Goal: Task Accomplishment & Management: Use online tool/utility

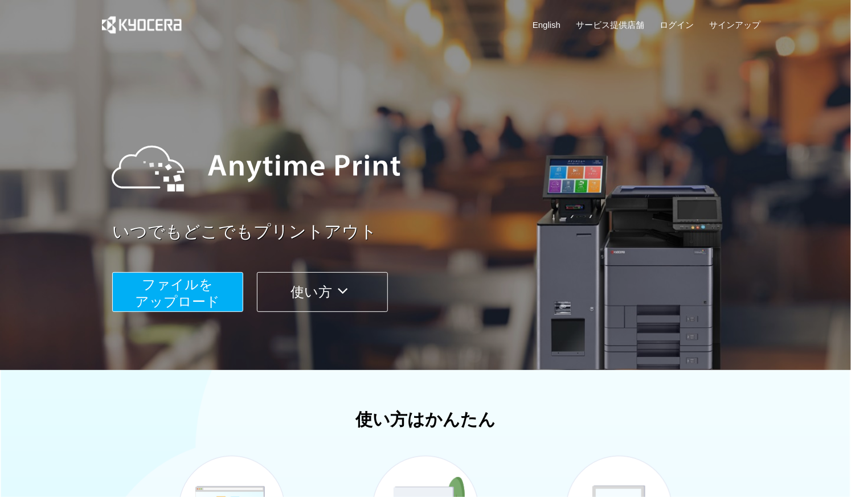
click at [180, 298] on span "ファイルを ​​アップロード" at bounding box center [178, 293] width 85 height 32
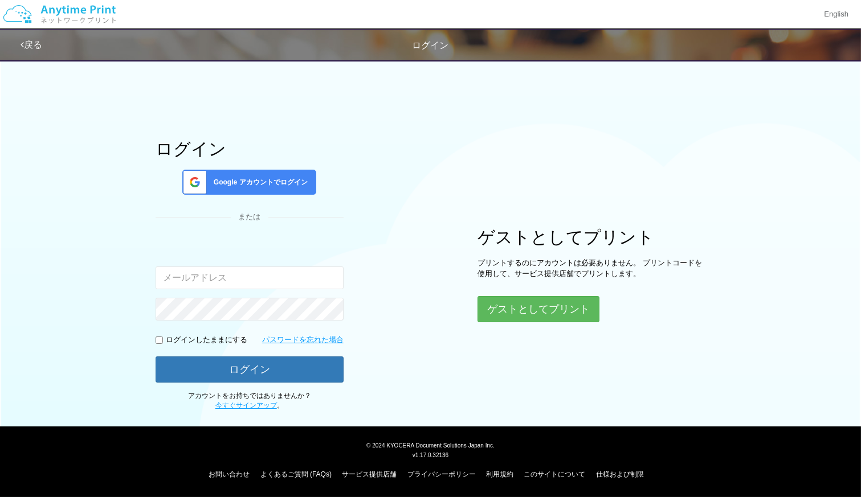
click at [237, 278] on input "email" at bounding box center [250, 278] width 188 height 23
type input "[PERSON_NAME][EMAIL_ADDRESS][DOMAIN_NAME]"
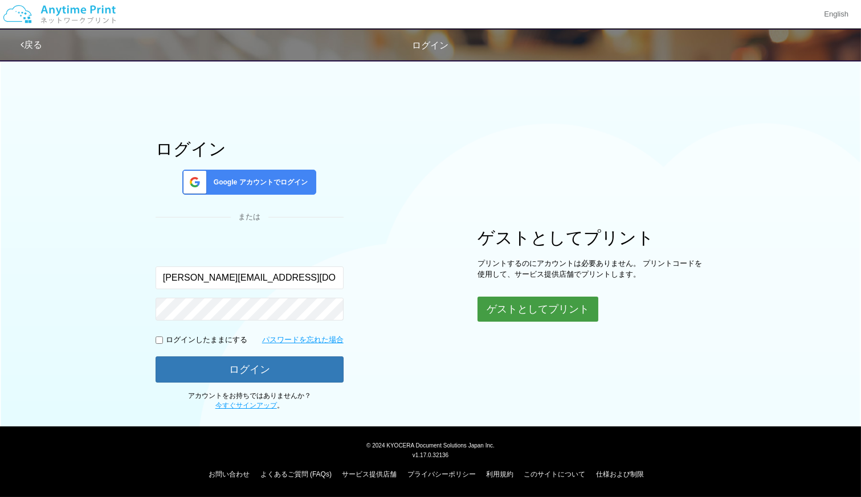
click at [554, 305] on button "ゲストとしてプリント" at bounding box center [537, 309] width 121 height 25
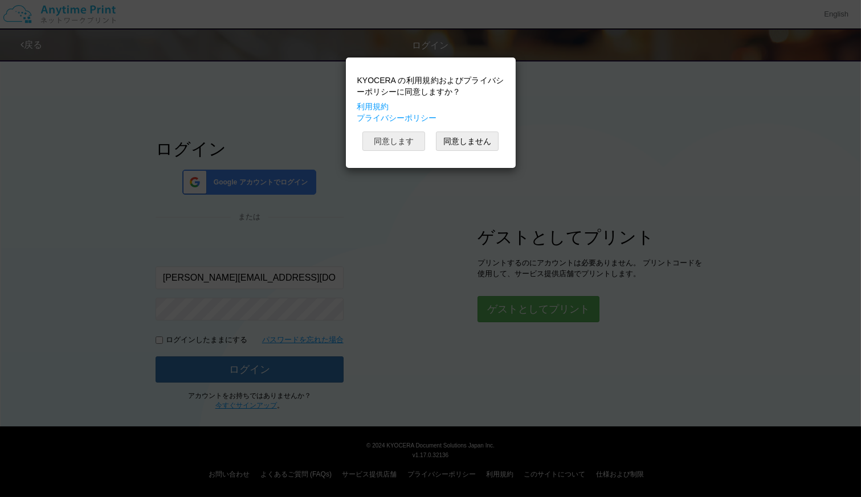
click at [388, 148] on button "同意します" at bounding box center [393, 141] width 63 height 19
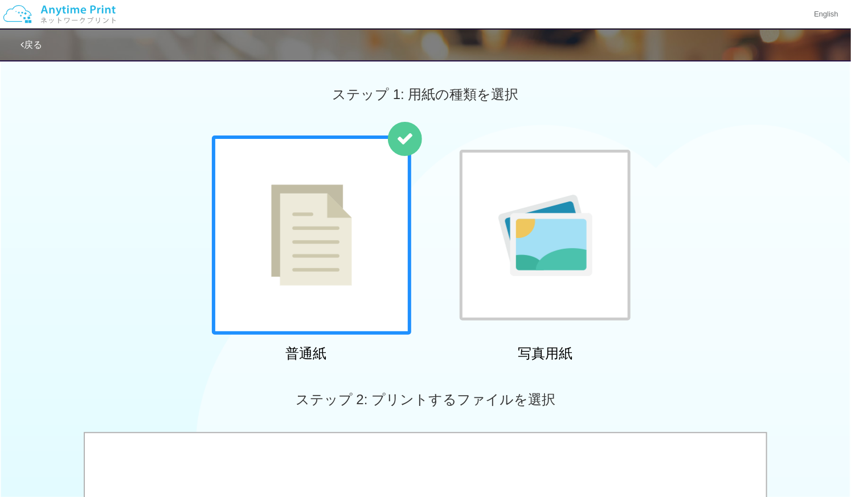
click at [802, 212] on div "普通紙 写真用紙" at bounding box center [425, 251] width 851 height 231
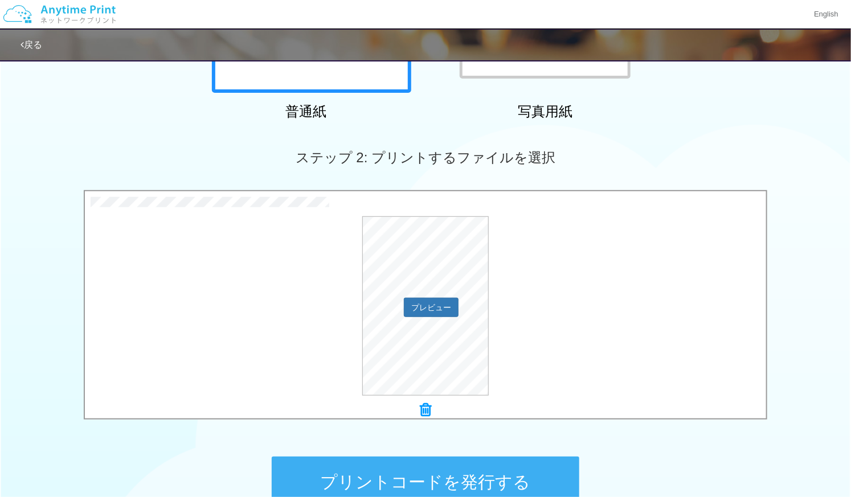
scroll to position [305, 0]
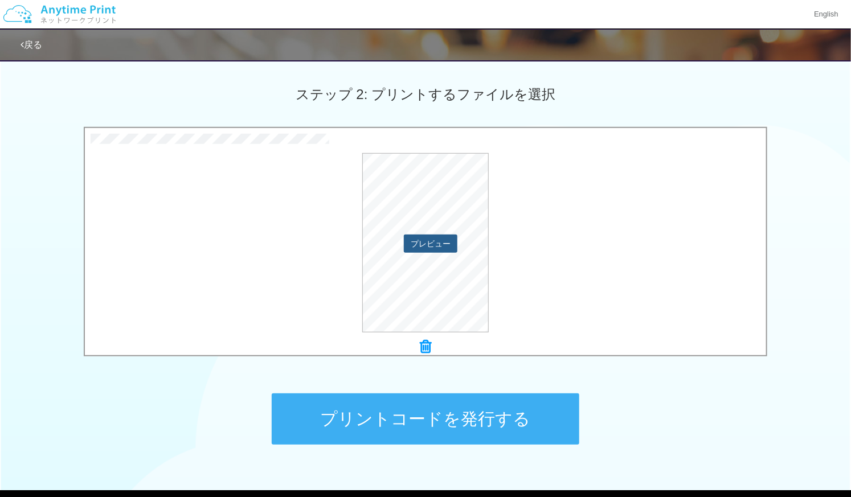
click at [425, 243] on button "プレビュー" at bounding box center [431, 244] width 54 height 18
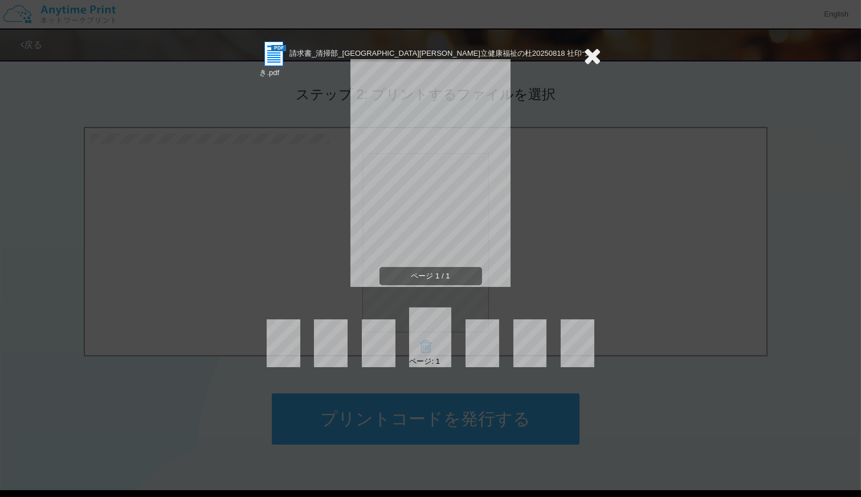
click at [597, 55] on icon at bounding box center [593, 55] width 18 height 23
